Goal: Ask a question: Seek information or help from site administrators or community

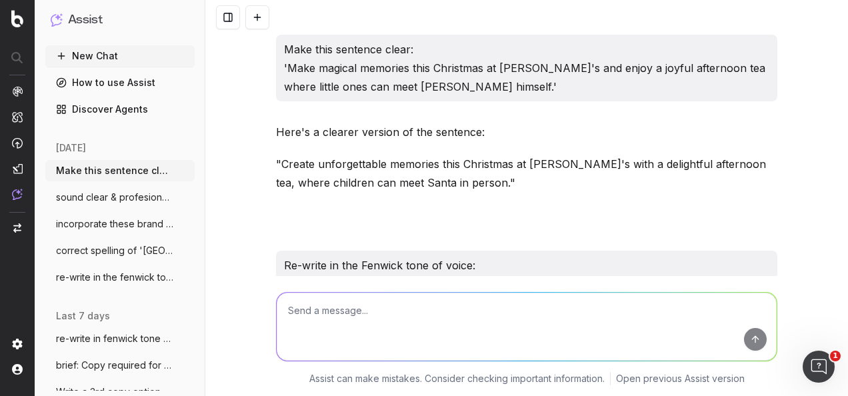
scroll to position [3387, 0]
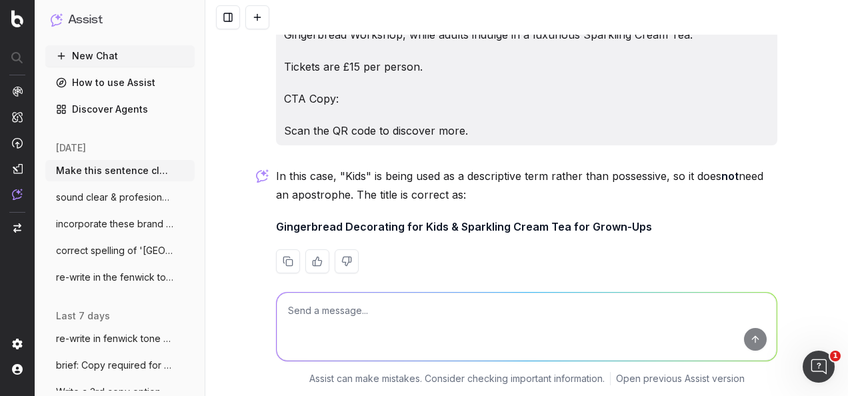
click at [401, 314] on textarea at bounding box center [527, 327] width 500 height 68
type textarea "Re-write the body copy in the Fenwick tone of voice: STORYTIME WITH SANTA: Trea…"
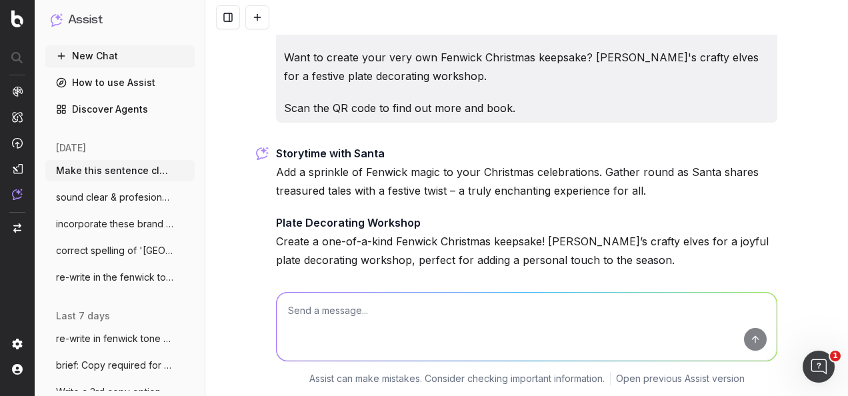
scroll to position [3837, 0]
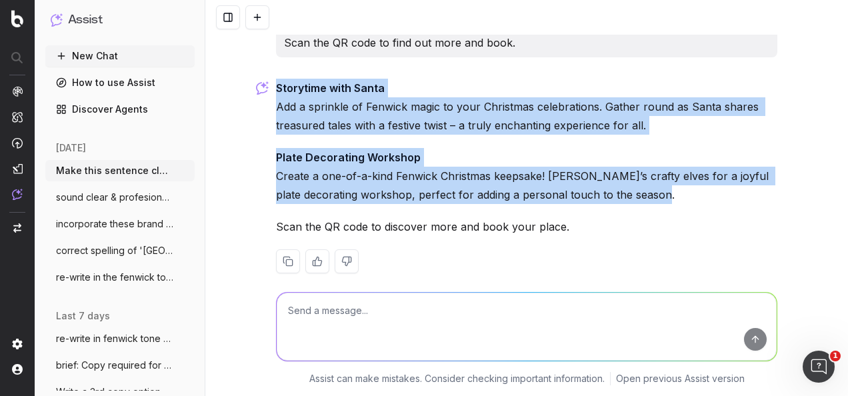
drag, startPoint x: 642, startPoint y: 180, endPoint x: 273, endPoint y: 64, distance: 386.6
click at [276, 79] on div "Storytime with Santa Add a sprinkle of Fenwick magic to your Christmas celebrat…" at bounding box center [527, 187] width 502 height 216
copy div "Storytime with Santa Add a sprinkle of Fenwick magic to your Christmas celebrat…"
drag, startPoint x: 411, startPoint y: 83, endPoint x: 447, endPoint y: 101, distance: 40.0
click at [411, 83] on p "Storytime with Santa Add a sprinkle of Fenwick magic to your Christmas celebrat…" at bounding box center [527, 107] width 502 height 56
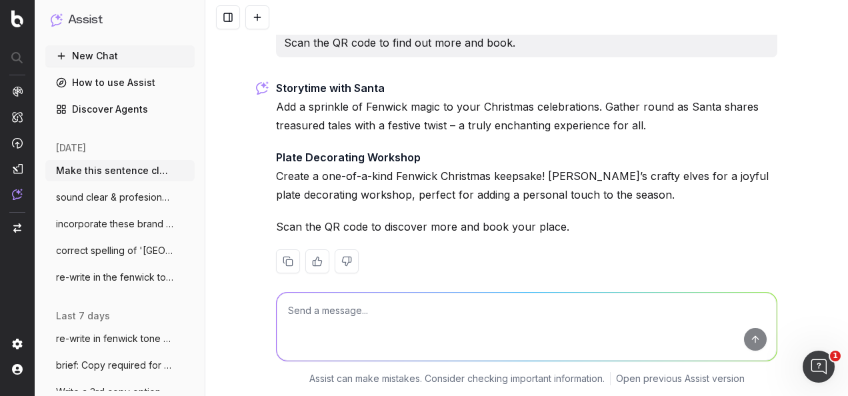
drag, startPoint x: 682, startPoint y: 111, endPoint x: 267, endPoint y: 92, distance: 415.3
copy p "Add a sprinkle of Fenwick magic to your Christmas celebrations. Gather round as…"
click at [452, 160] on p "Plate Decorating Workshop Create a one-of-a-kind Fenwick Christmas keepsake! [P…" at bounding box center [527, 176] width 502 height 56
drag, startPoint x: 551, startPoint y: 209, endPoint x: 269, endPoint y: 153, distance: 287.1
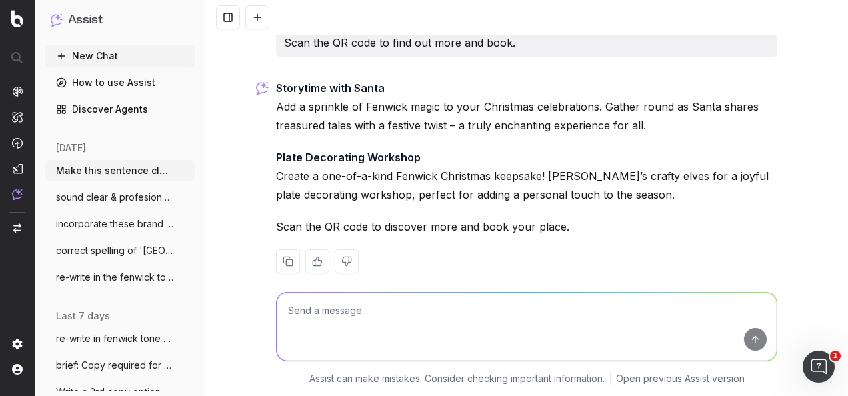
copy div "Create a one-of-a-kind Fenwick Christmas keepsake! [PERSON_NAME]’s crafty elves…"
click at [507, 323] on textarea at bounding box center [527, 327] width 500 height 68
type textarea "M"
paste textarea "STORYTIME WITH SANTA: Add a sprinkle of Fenwick magic to your Christmas celebra…"
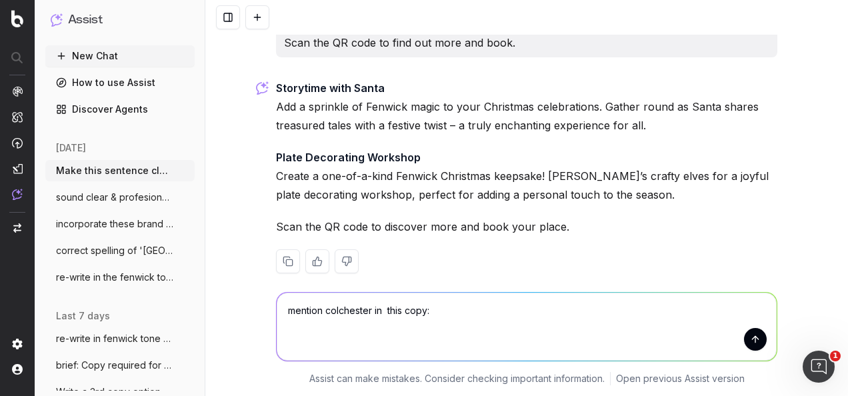
type textarea "mention colchester in this copy: STORYTIME WITH SANTA: Add a sprinkle of Fenwic…"
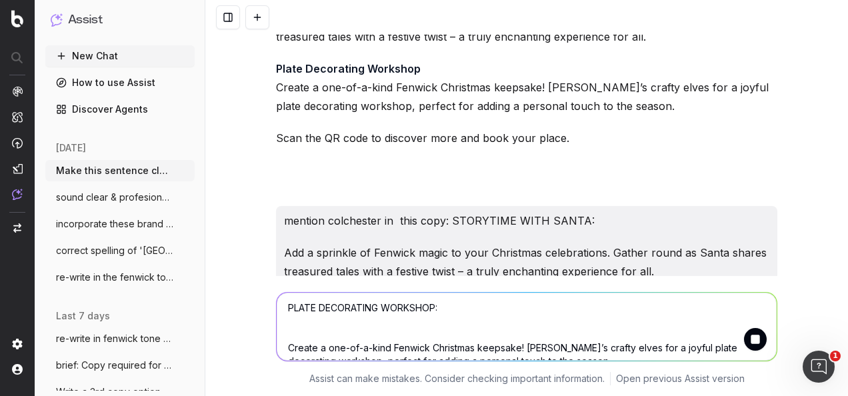
scroll to position [3839, 0]
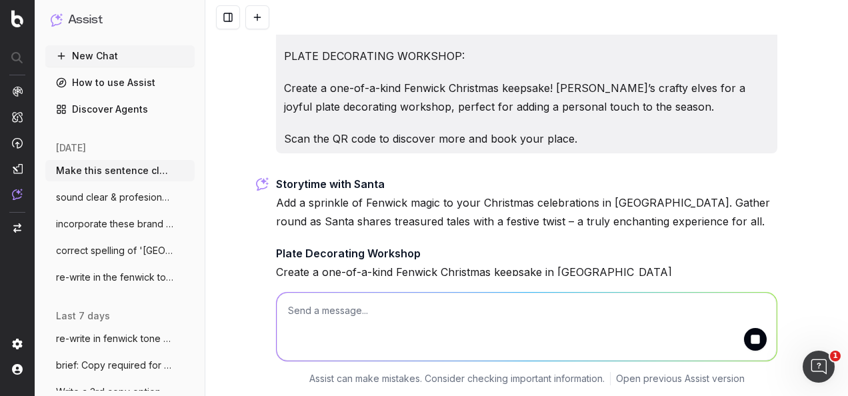
click at [337, 187] on p "Storytime with Santa Add a sprinkle of Fenwick magic to your Christmas celebrat…" at bounding box center [527, 203] width 502 height 56
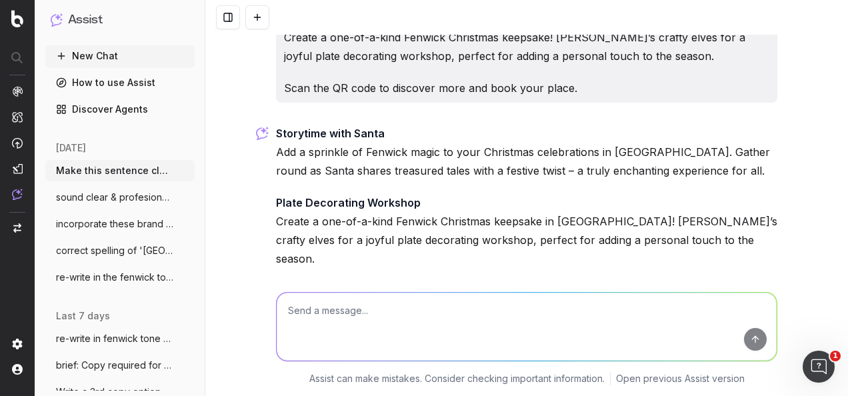
scroll to position [4270, 0]
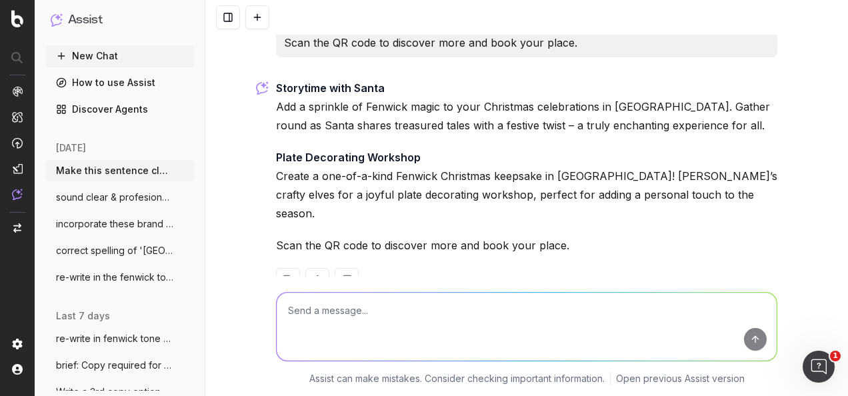
click at [716, 151] on p "Plate Decorating Workshop Create a one-of-a-kind Fenwick Christmas keepsake in …" at bounding box center [527, 185] width 502 height 75
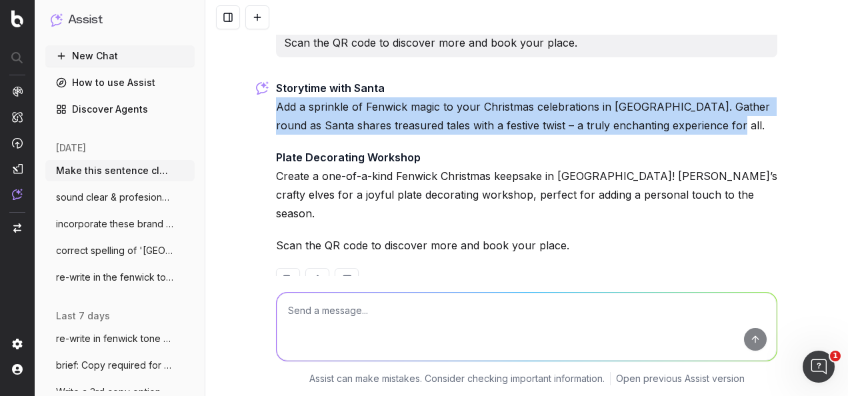
drag, startPoint x: 712, startPoint y: 109, endPoint x: 247, endPoint y: 85, distance: 465.5
click at [247, 85] on div "Make this sentence clear: 'Make magical memories this Christmas at [PERSON_NAME…" at bounding box center [526, 198] width 643 height 396
copy p "Add a sprinkle of Fenwick magic to your Christmas celebrations in [GEOGRAPHIC_D…"
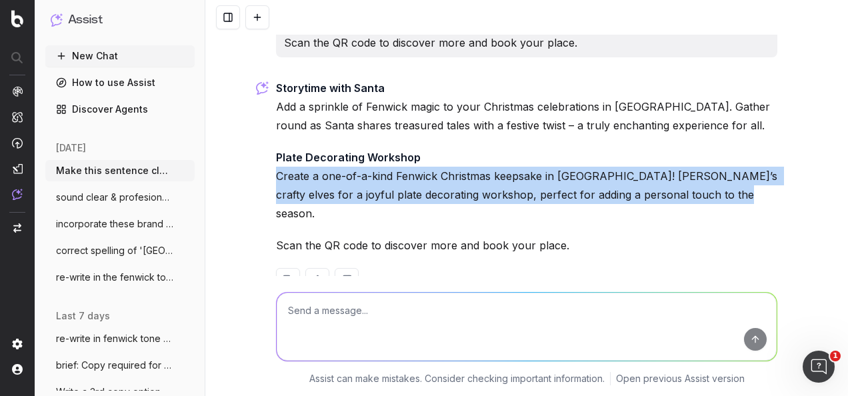
drag, startPoint x: 708, startPoint y: 178, endPoint x: 265, endPoint y: 161, distance: 442.5
copy p "Create a one-of-a-kind Fenwick Christmas keepsake in [GEOGRAPHIC_DATA]! [PERSON…"
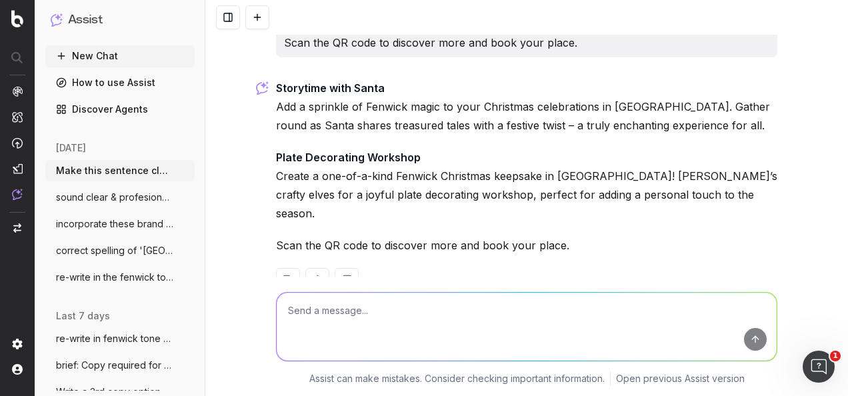
click at [433, 303] on textarea at bounding box center [527, 327] width 500 height 68
paste textarea "Re-write the body copy in the Fenwick tone of voice: STORYTIME WITH SANTA: Turn…"
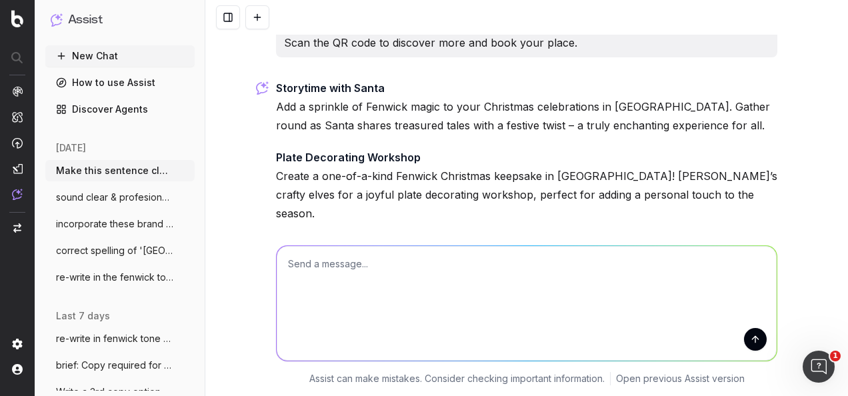
type textarea "Re-write the body copy in the Fenwick tone of voice: STORYTIME WITH SANTA: Turn…"
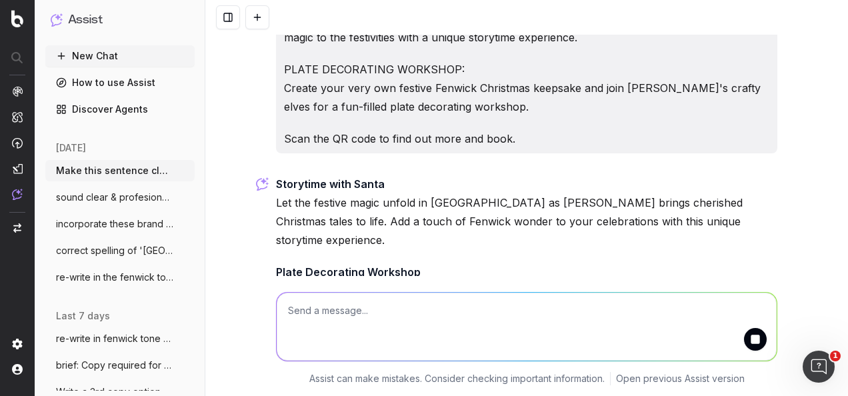
scroll to position [4707, 0]
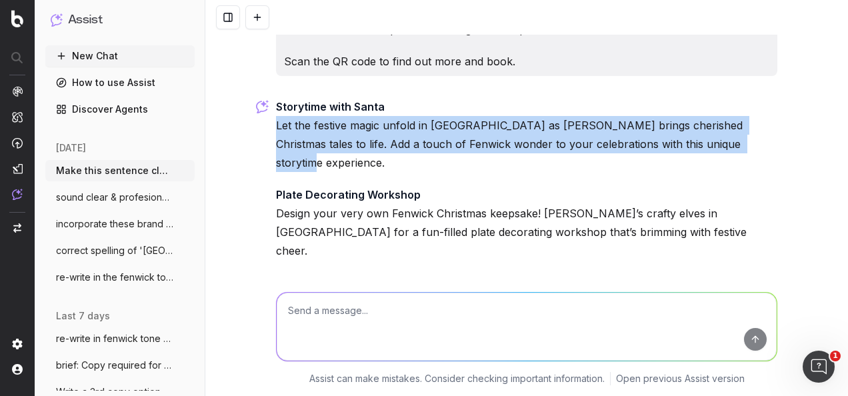
drag, startPoint x: 708, startPoint y: 109, endPoint x: 273, endPoint y: 87, distance: 435.4
click at [276, 97] on p "Storytime with Santa Let the festive magic unfold in [GEOGRAPHIC_DATA] as [PERS…" at bounding box center [527, 134] width 502 height 75
copy p "Let the festive magic unfold in [GEOGRAPHIC_DATA] as [PERSON_NAME] brings cheri…"
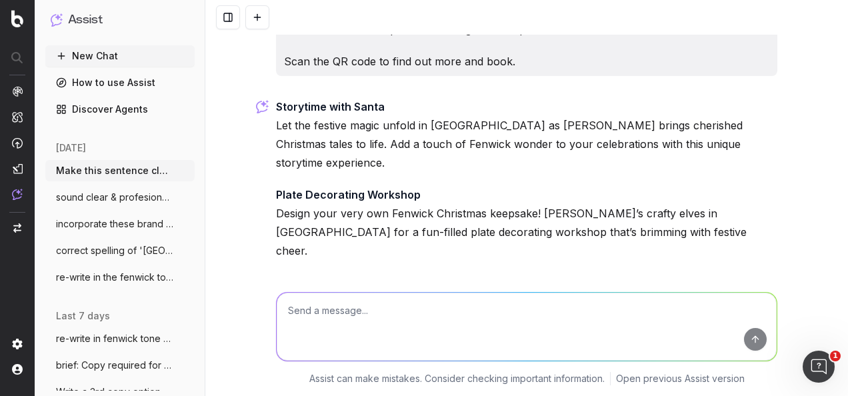
click at [447, 185] on p "Plate Decorating Workshop Design your very own Fenwick Christmas keepsake! [PER…" at bounding box center [527, 222] width 502 height 75
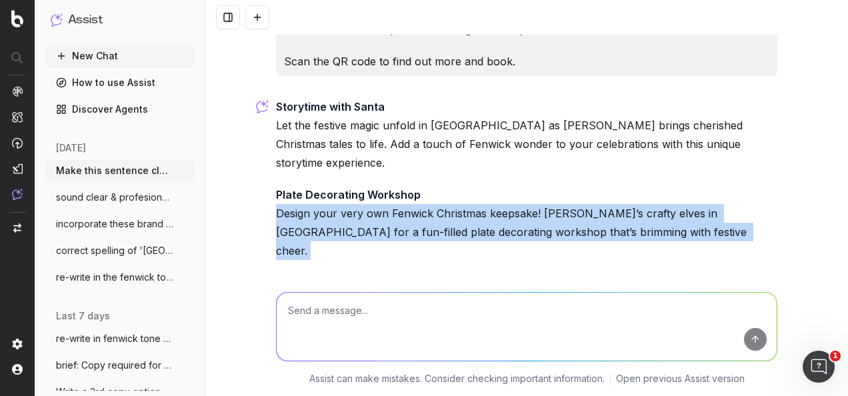
click at [447, 185] on p "Plate Decorating Workshop Design your very own Fenwick Christmas keepsake! [PER…" at bounding box center [527, 222] width 502 height 75
copy p "Design your very own Fenwick Christmas keepsake! [PERSON_NAME]’s crafty elves i…"
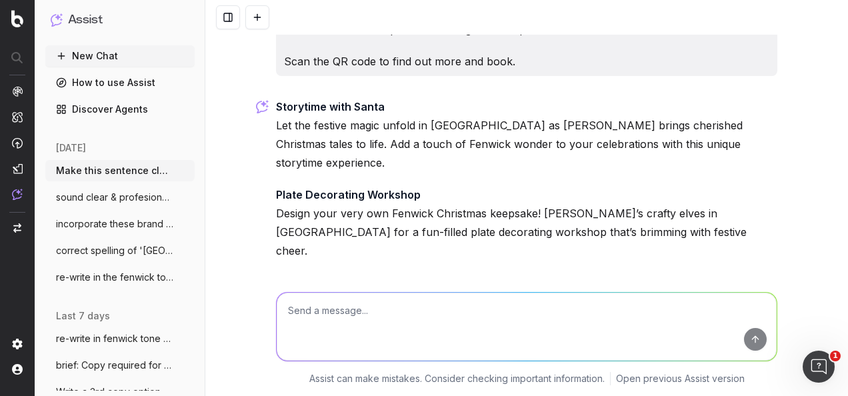
click at [475, 273] on p "Scan the QR code to discover more and book your place." at bounding box center [527, 282] width 502 height 19
copy div "Scan the QR code to discover more and book your place."
click at [503, 310] on textarea at bounding box center [527, 327] width 500 height 68
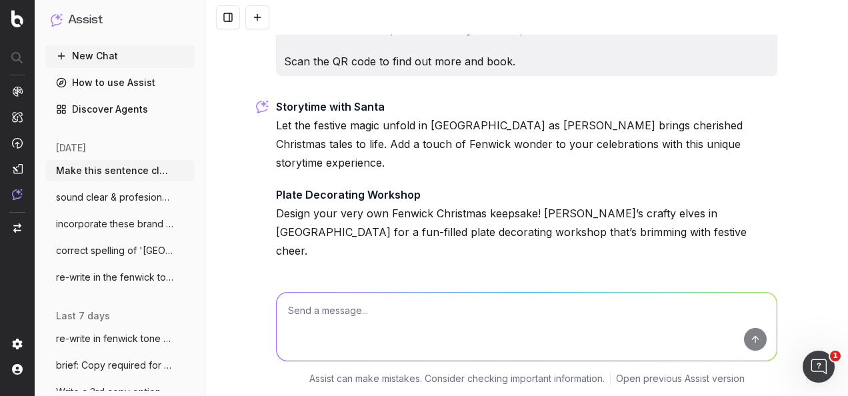
paste textarea "Re-write in the Fenwick tone of voice: FUEGO BY [PERSON_NAME]: FESTIVE WREATH W…"
type textarea "Re-write in the Fenwick tone of voice: FUEGO BY [PERSON_NAME]: FESTIVE WREATH W…"
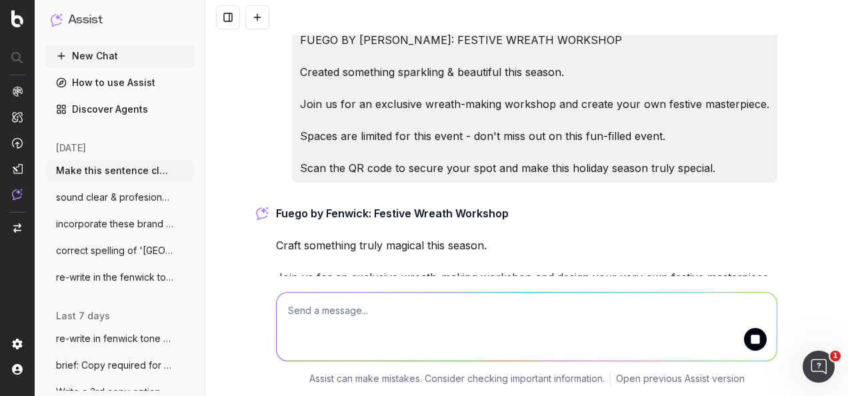
scroll to position [5142, 0]
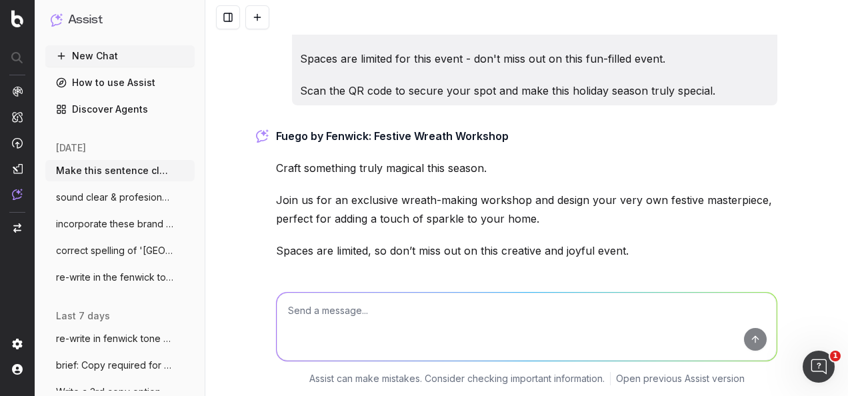
drag, startPoint x: 704, startPoint y: 205, endPoint x: 273, endPoint y: 57, distance: 455.6
click at [276, 127] on div "Fuego by Fenwick: Festive Wreath Workshop Craft something truly magical this se…" at bounding box center [527, 239] width 502 height 224
copy div "Fuego by Fenwick: Festive Wreath Workshop Craft something truly magical this se…"
paste textarea "Update this copy in the Fenwick tone of voice: AFTERNOON TEA WITH SANTA Sandwic…"
type textarea "Update this copy in the Fenwick tone of voice: AFTERNOON TEA WITH SANTA Sandwic…"
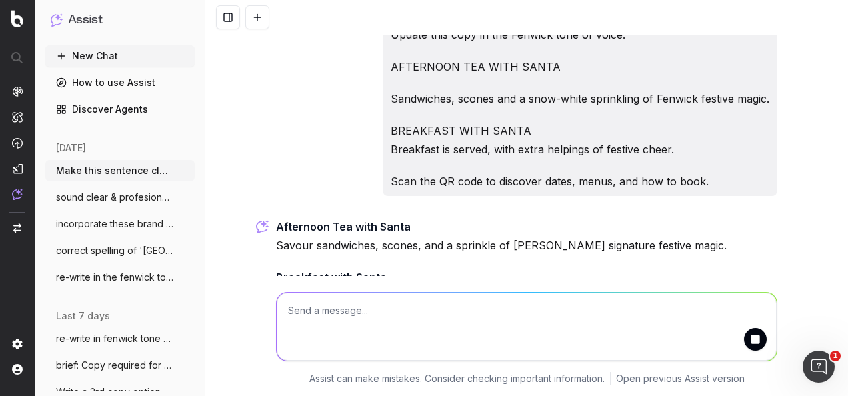
scroll to position [5518, 0]
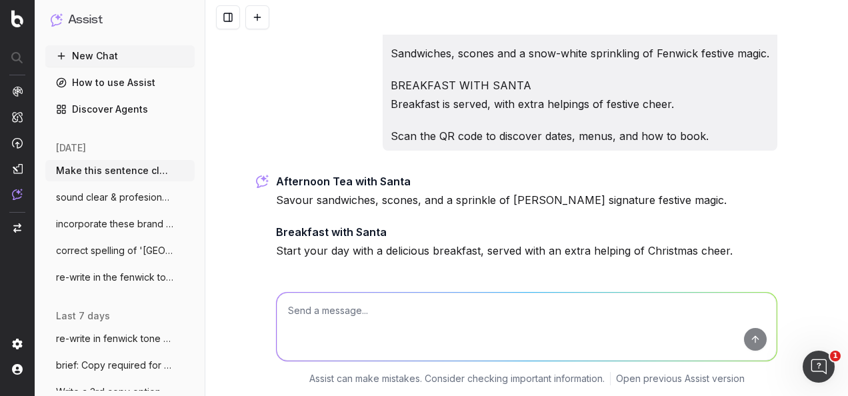
drag, startPoint x: 602, startPoint y: 211, endPoint x: 273, endPoint y: 104, distance: 345.0
click at [276, 172] on div "Afternoon Tea with Santa Savour sandwiches, scones, and a sprinkle of [PERSON_N…" at bounding box center [527, 261] width 502 height 179
copy div "Afternoon Tea with Santa Savour sandwiches, scones, and a sprinkle of [PERSON_N…"
click at [522, 311] on textarea at bounding box center [527, 327] width 500 height 68
type textarea "M"
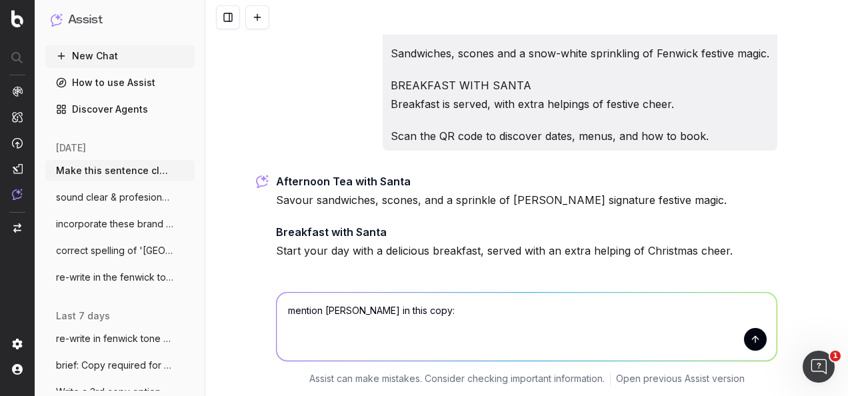
paste textarea "AFTERNOON TEA WITH SANTA Savour sandwiches, scones, and a sprinkle of [PERSON_N…"
type textarea "mention [PERSON_NAME] in this copy: AFTERNOON TEA WITH SANTA Savour sandwiches,…"
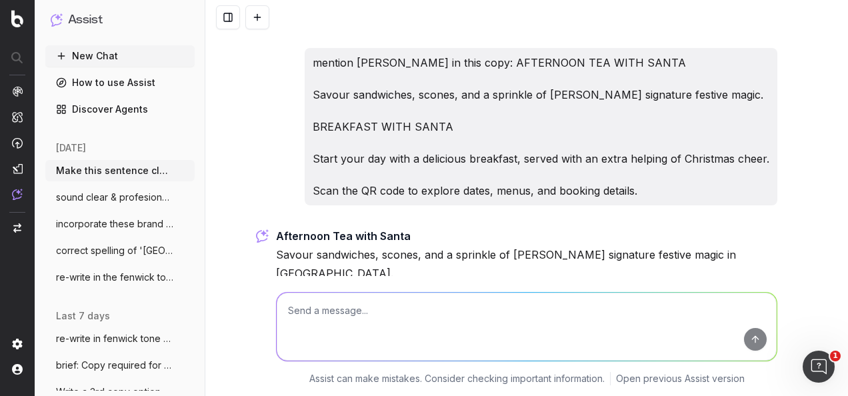
scroll to position [5894, 0]
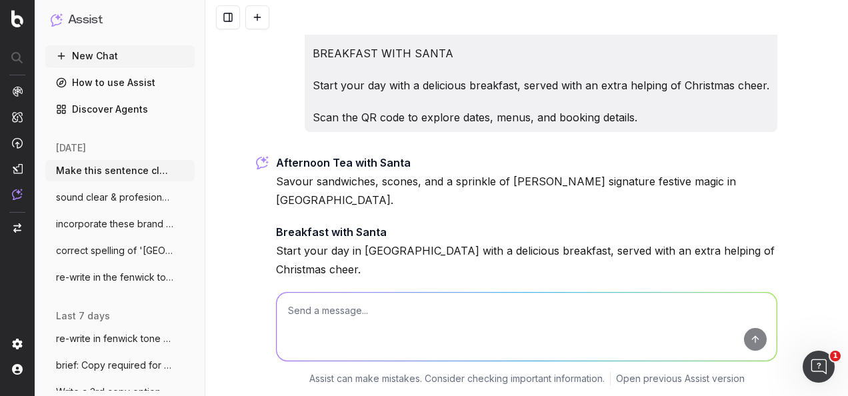
click at [407, 153] on p "Afternoon Tea with Santa Savour sandwiches, scones, and a sprinkle of [PERSON_N…" at bounding box center [527, 181] width 502 height 56
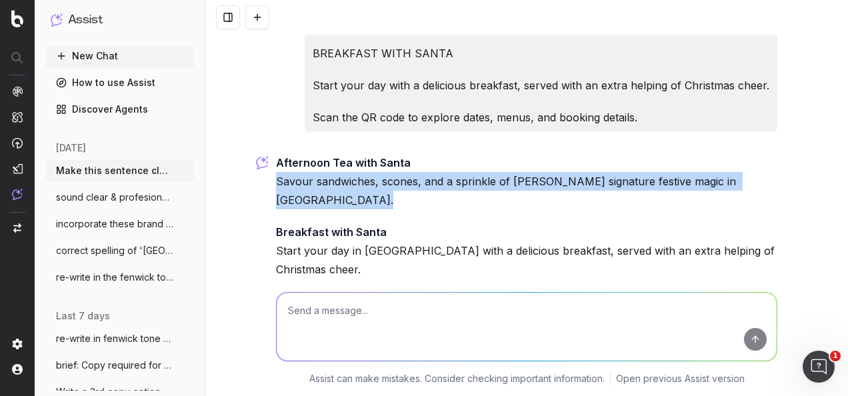
click at [407, 153] on p "Afternoon Tea with Santa Savour sandwiches, scones, and a sprinkle of [PERSON_N…" at bounding box center [527, 181] width 502 height 56
click at [409, 223] on p "Breakfast with Santa Start your day in [GEOGRAPHIC_DATA] with a delicious break…" at bounding box center [527, 251] width 502 height 56
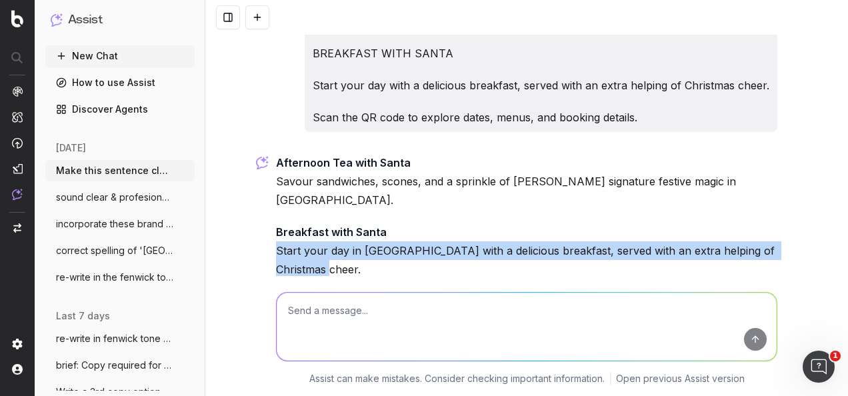
drag, startPoint x: 381, startPoint y: 169, endPoint x: 256, endPoint y: 152, distance: 125.8
click at [256, 152] on div "Make this sentence clear: 'Make magical memories this Christmas at [PERSON_NAME…" at bounding box center [526, 198] width 643 height 396
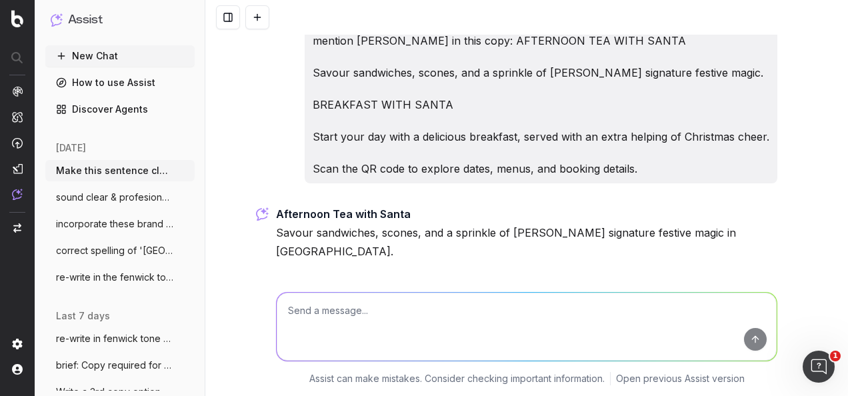
scroll to position [5827, 0]
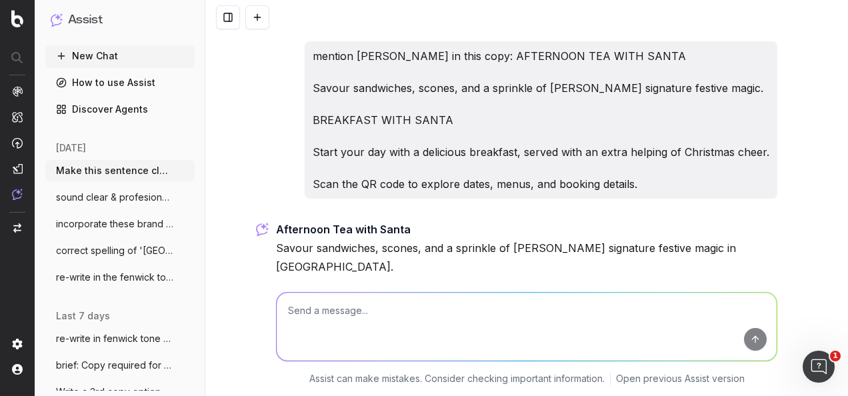
click at [478, 325] on textarea at bounding box center [527, 327] width 500 height 68
paste textarea "Re-write in the Fenwick tone of voice including the mention of 'Kingston' in th…"
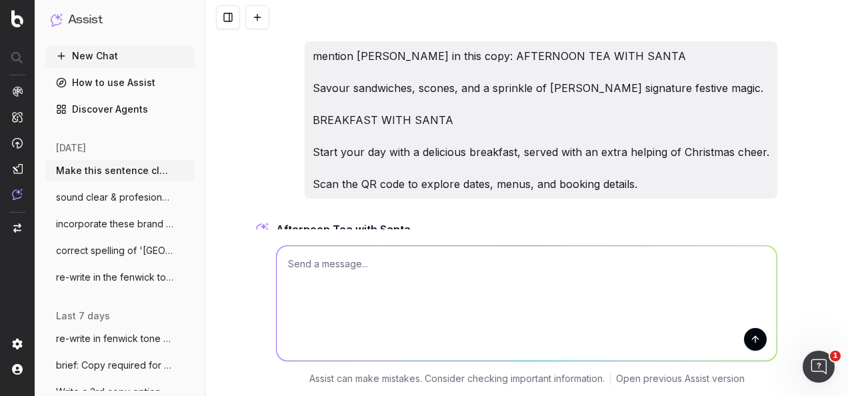
type textarea "Re-write in the Fenwick tone of voice including the mention of 'Kingston' in th…"
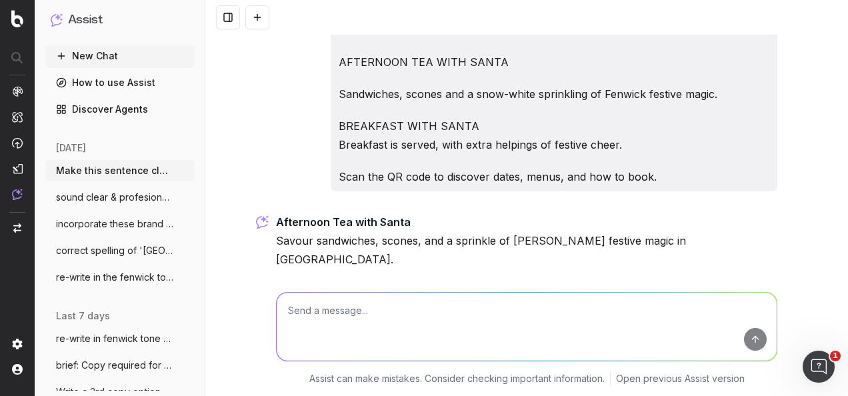
scroll to position [6254, 0]
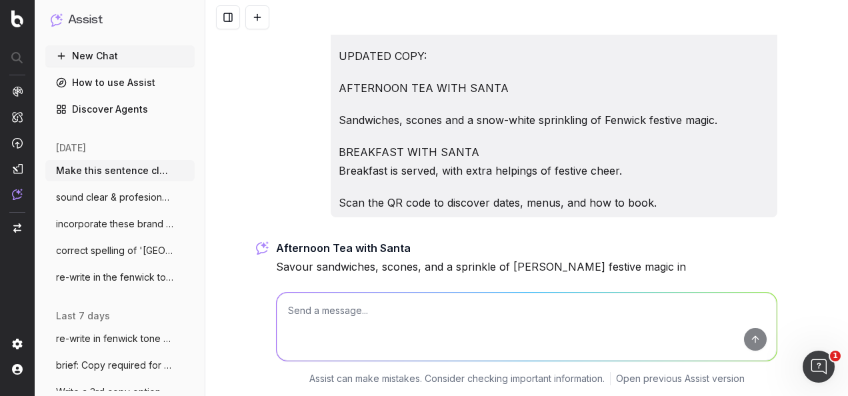
click at [493, 239] on p "Afternoon Tea with Santa Savour sandwiches, scones, and a sprinkle of [PERSON_N…" at bounding box center [527, 267] width 502 height 56
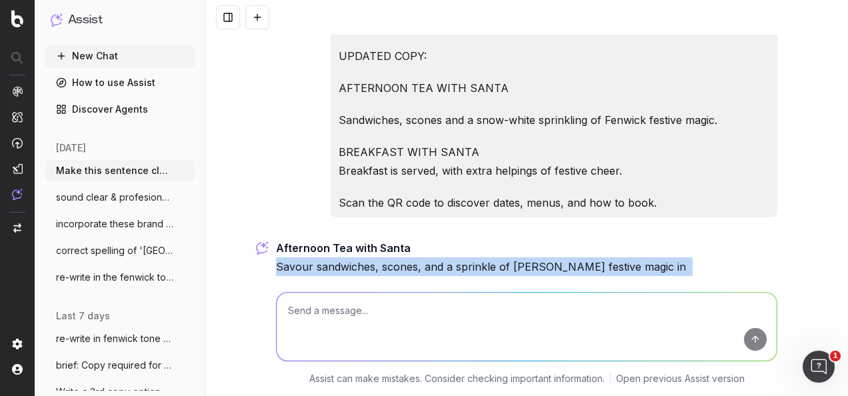
click at [493, 239] on p "Afternoon Tea with Santa Savour sandwiches, scones, and a sprinkle of [PERSON_N…" at bounding box center [527, 267] width 502 height 56
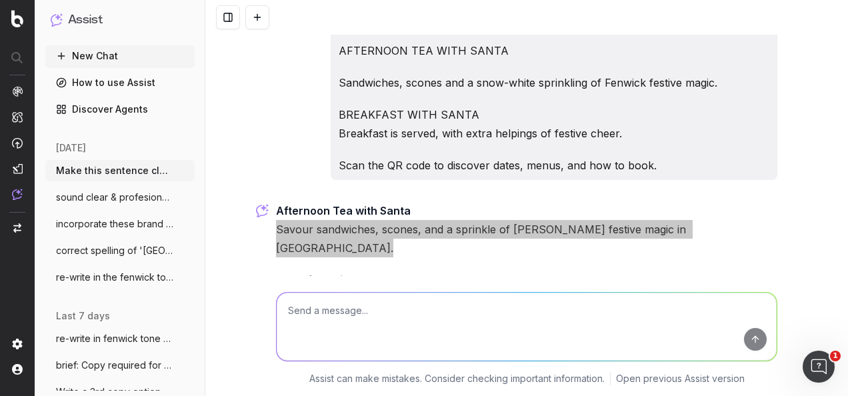
scroll to position [6321, 0]
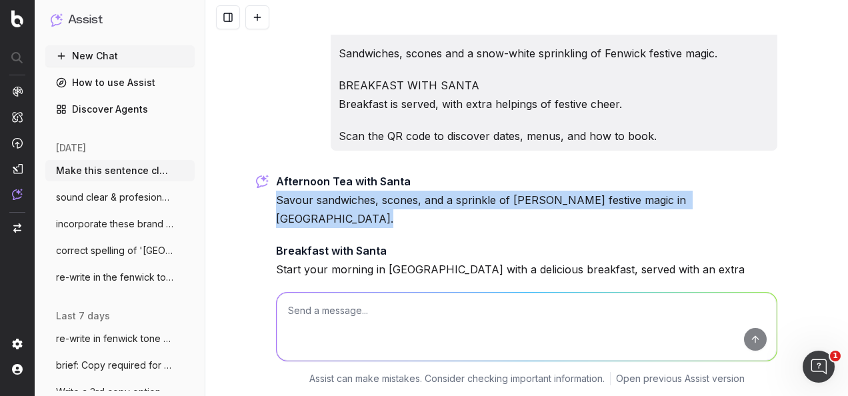
click at [373, 311] on p "Scan the QR code to explore dates, menus, and booking details." at bounding box center [527, 320] width 502 height 19
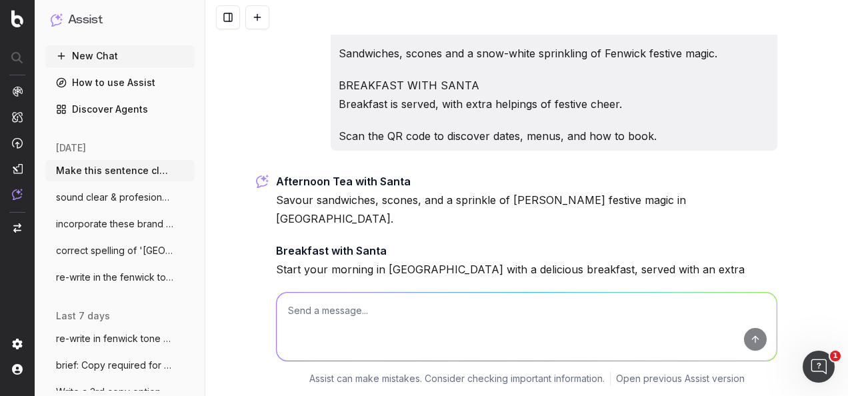
drag, startPoint x: 563, startPoint y: 206, endPoint x: 264, endPoint y: 156, distance: 302.9
click at [264, 156] on div "Make this sentence clear: 'Make magical memories this Christmas at [PERSON_NAME…" at bounding box center [526, 198] width 643 height 396
click at [499, 317] on textarea at bounding box center [527, 327] width 500 height 68
paste textarea "Update this copy in the Fenwick tone of voice: TITLE COPY: TASTY CHRISTMAS TREA…"
type textarea "Update this copy in the Fenwick tone of voice: TITLE COPY: TASTY CHRISTMAS TREA…"
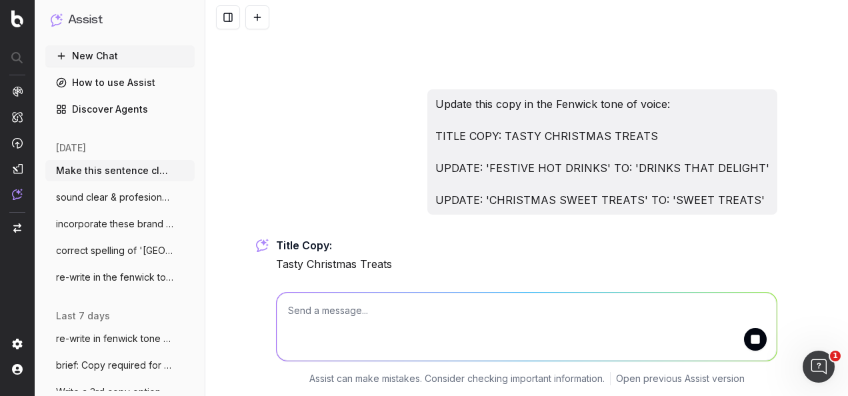
scroll to position [6684, 0]
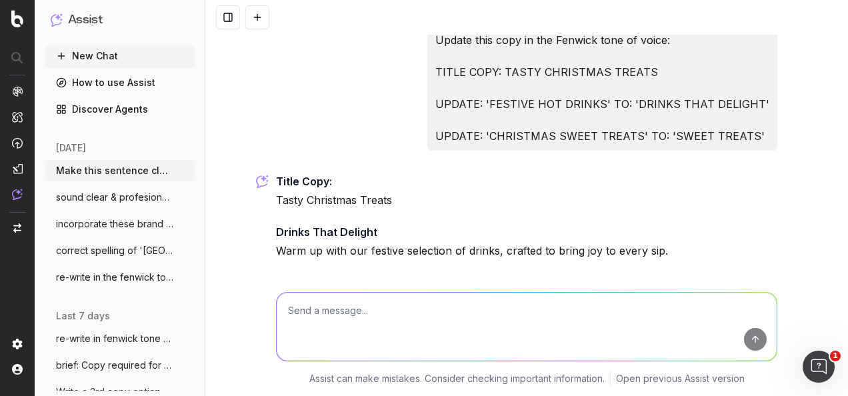
drag, startPoint x: 353, startPoint y: 208, endPoint x: 273, endPoint y: 67, distance: 162.5
click at [276, 172] on div "Title Copy: Tasty Christmas Treats Drinks That Delight Warm up with our festive…" at bounding box center [527, 280] width 502 height 216
click at [534, 340] on textarea at bounding box center [527, 327] width 500 height 68
paste textarea "TOP OF THE WISHLIST"
type textarea "update this copy: TOP OF THE WISHLIST to nod to a menu"
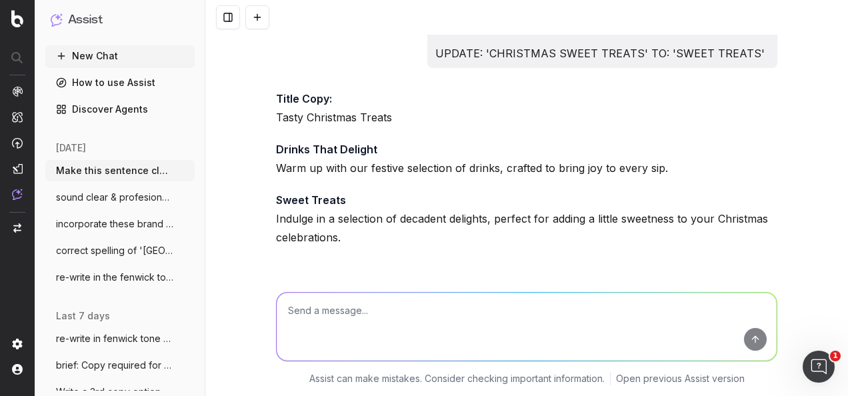
scroll to position [6812, 0]
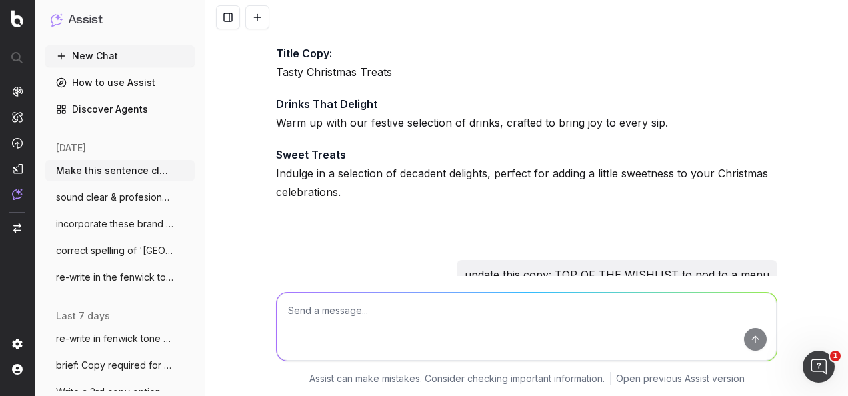
click at [458, 337] on textarea at bounding box center [527, 327] width 500 height 68
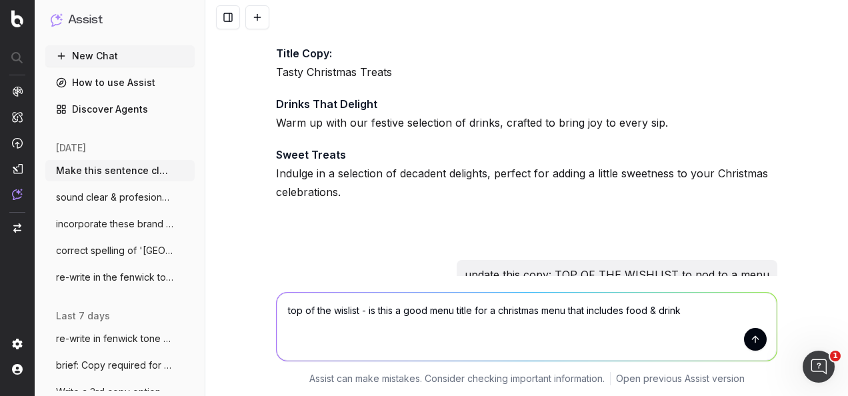
type textarea "top of the wislist - is this a good menu title for a christmas menu that includ…"
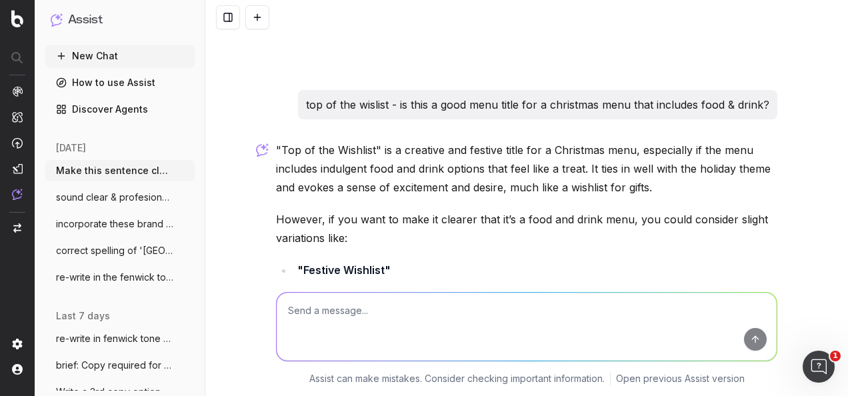
scroll to position [7140, 0]
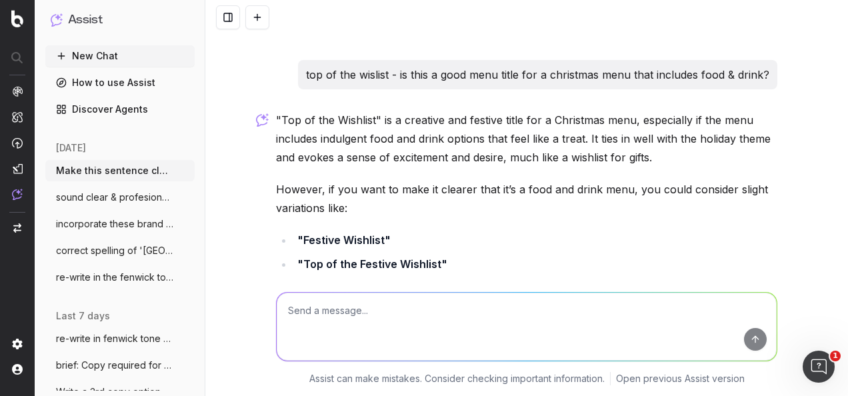
click at [470, 317] on textarea at bounding box center [527, 327] width 500 height 68
type textarea "I"
type textarea "is 'tasty christmas treats' still ok?"
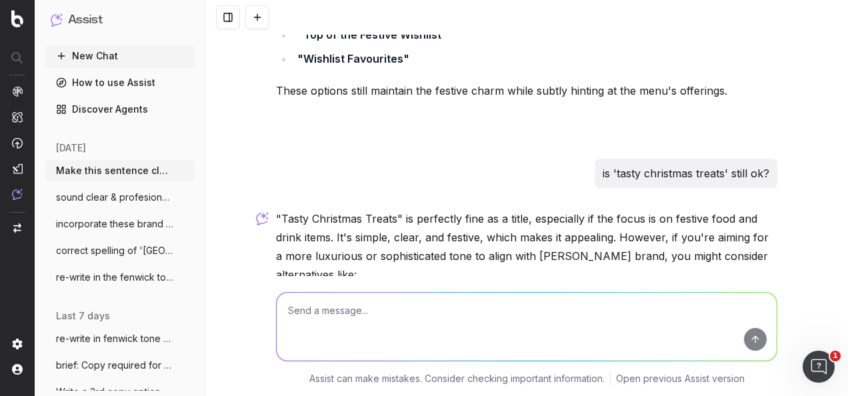
scroll to position [7436, 0]
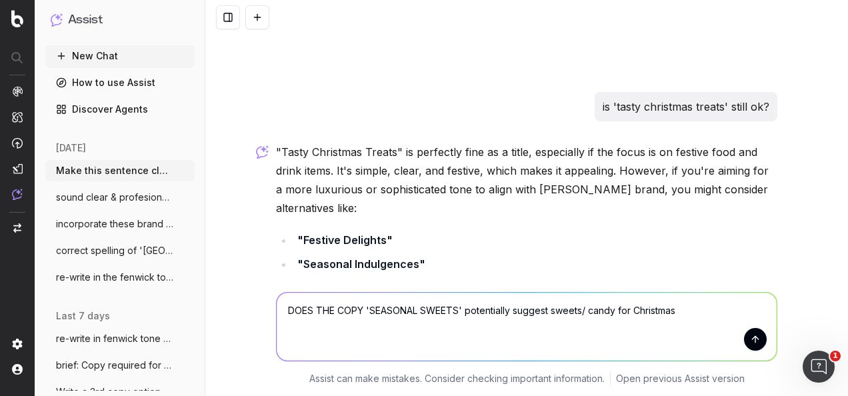
type textarea "DOES THE COPY 'SEASONAL SWEETS' potentially suggest sweets/ candy for Christmas?"
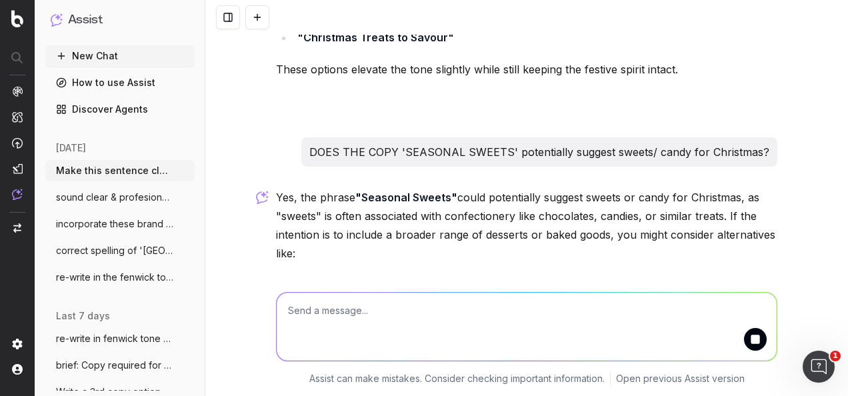
scroll to position [7751, 0]
